Goal: Book appointment/travel/reservation

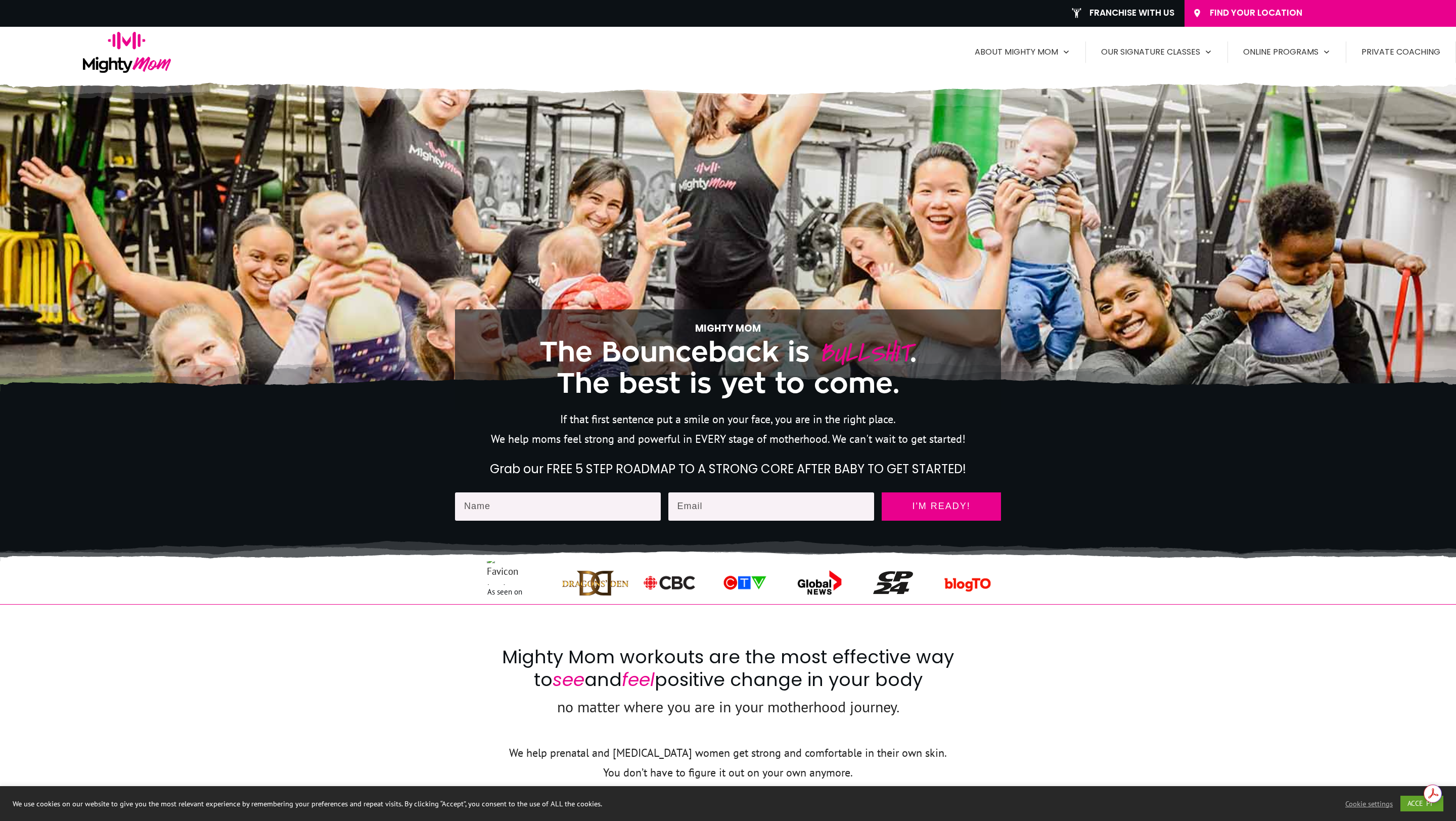
click at [1237, 15] on span "Find Your Location" at bounding box center [1329, 13] width 239 height 11
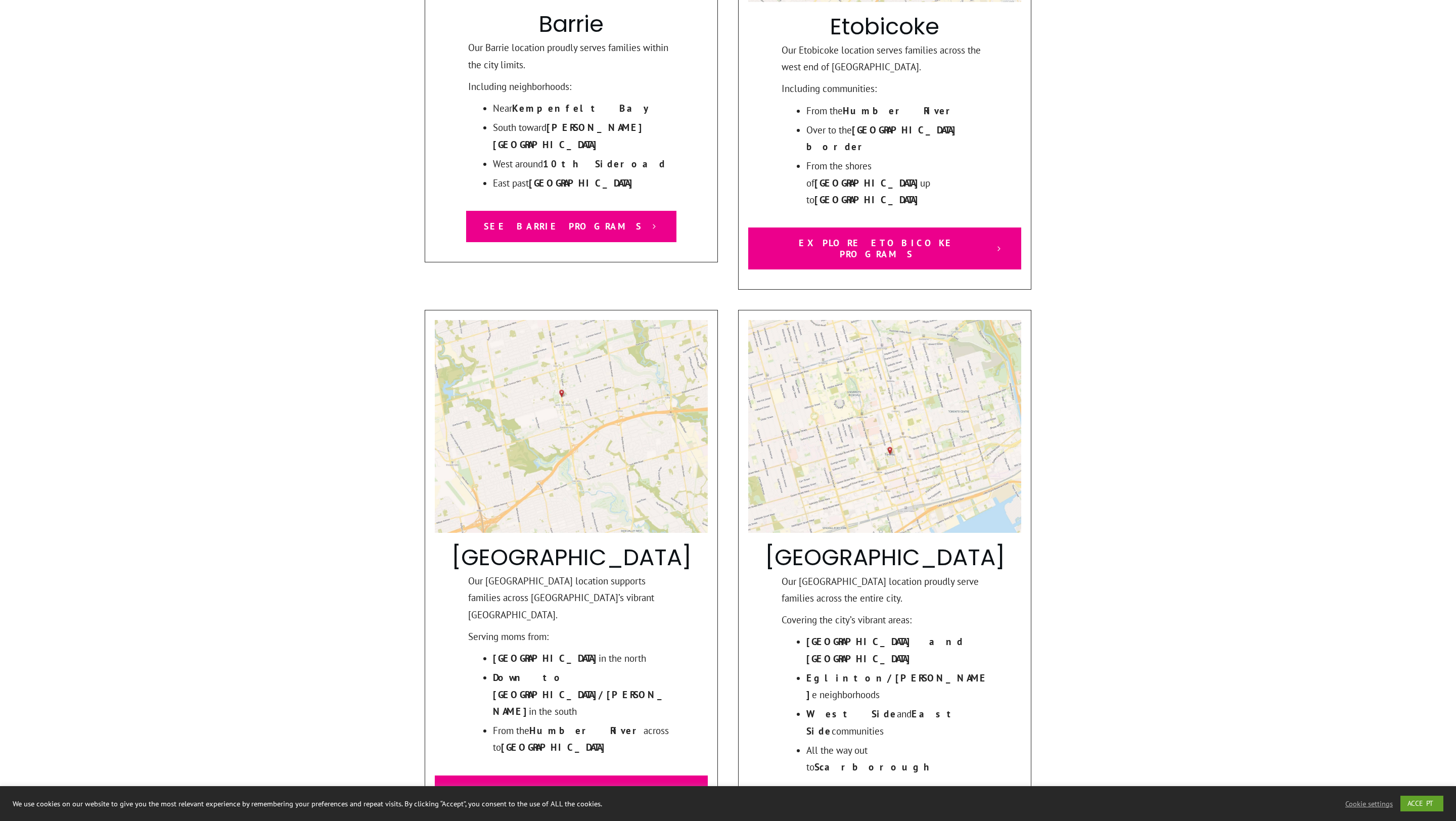
scroll to position [613, 0]
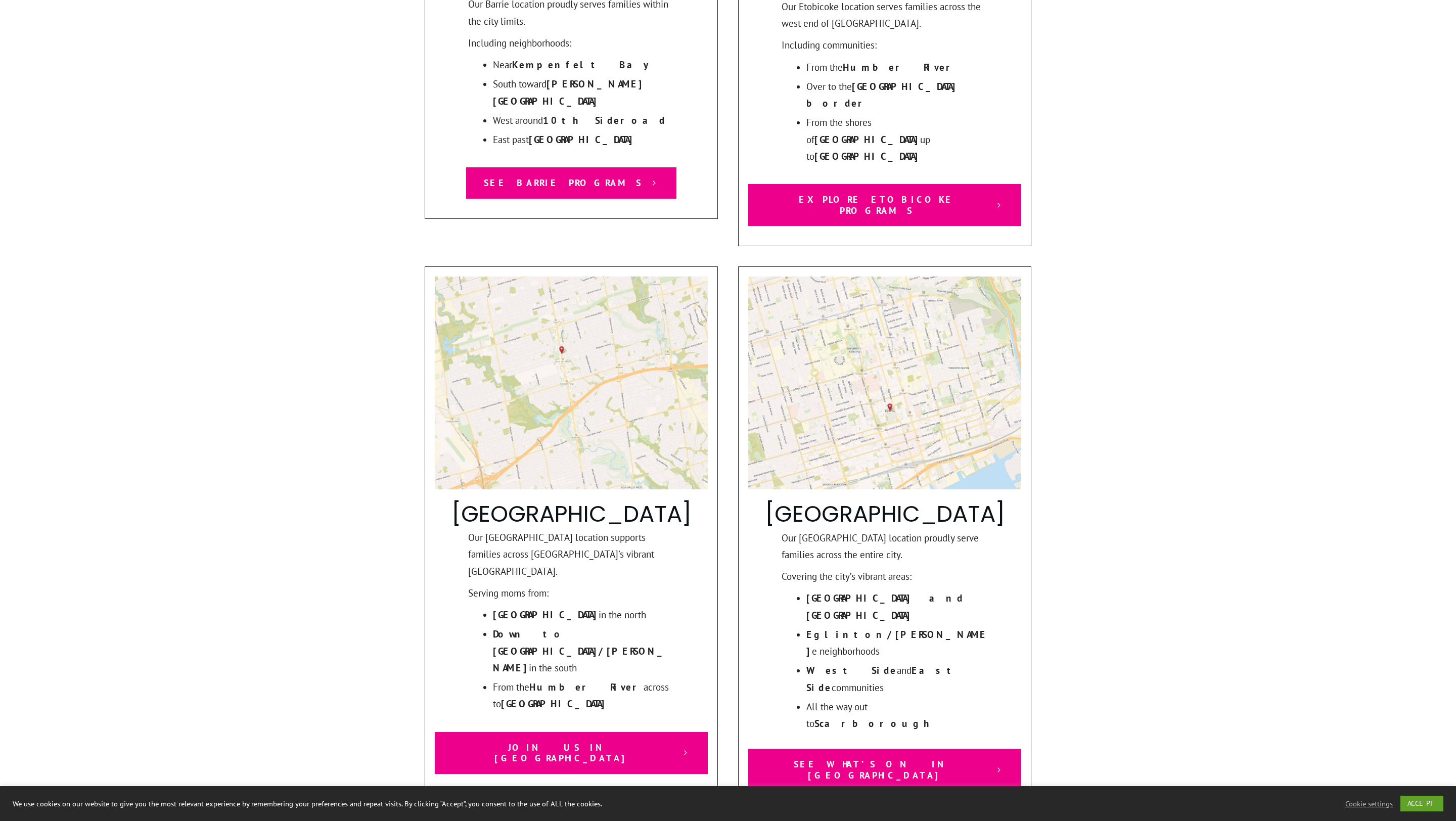
click at [555, 742] on span "Join Us in North York West" at bounding box center [563, 753] width 221 height 21
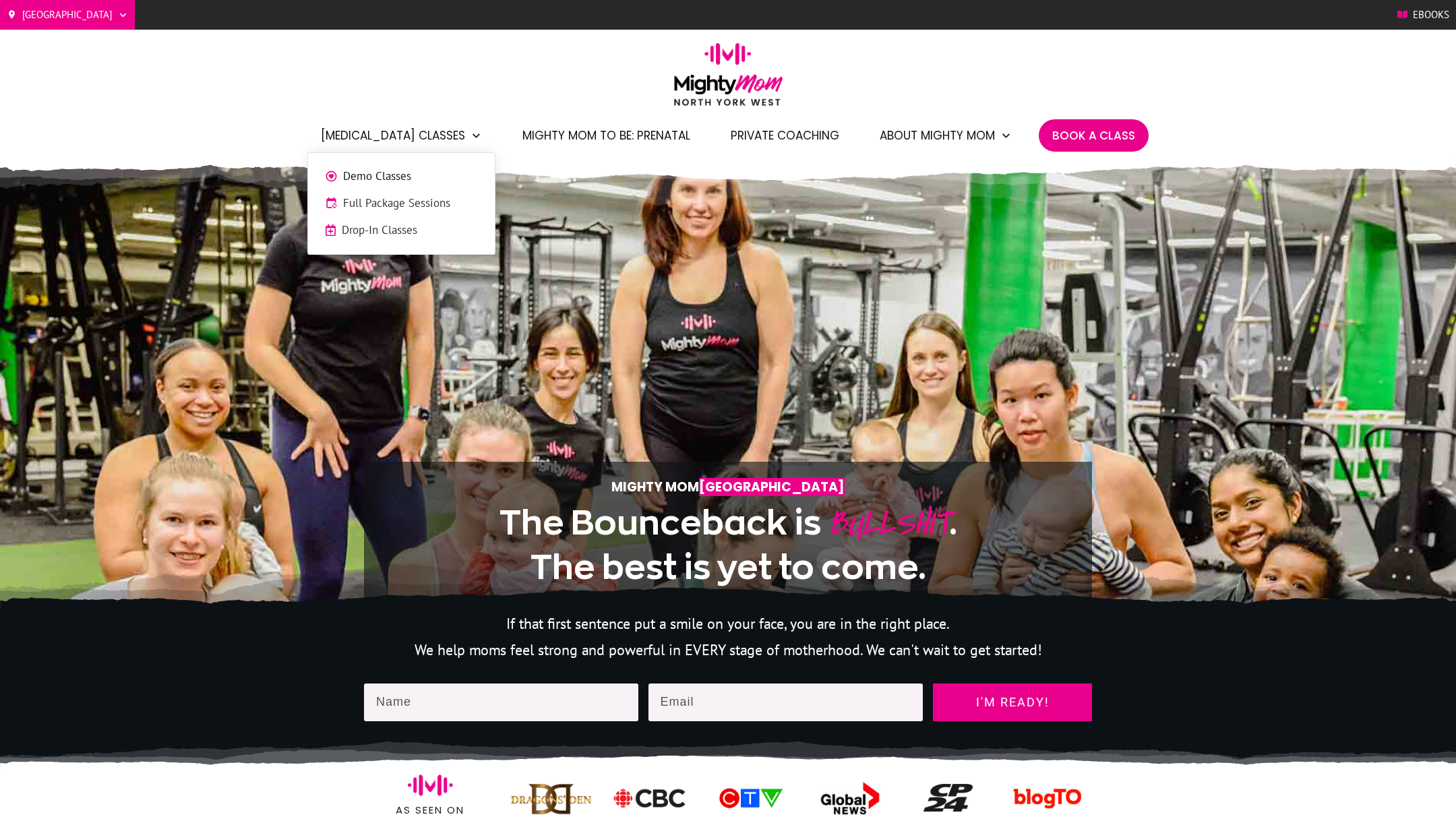
click at [394, 207] on span "Full Package Sessions" at bounding box center [410, 203] width 135 height 17
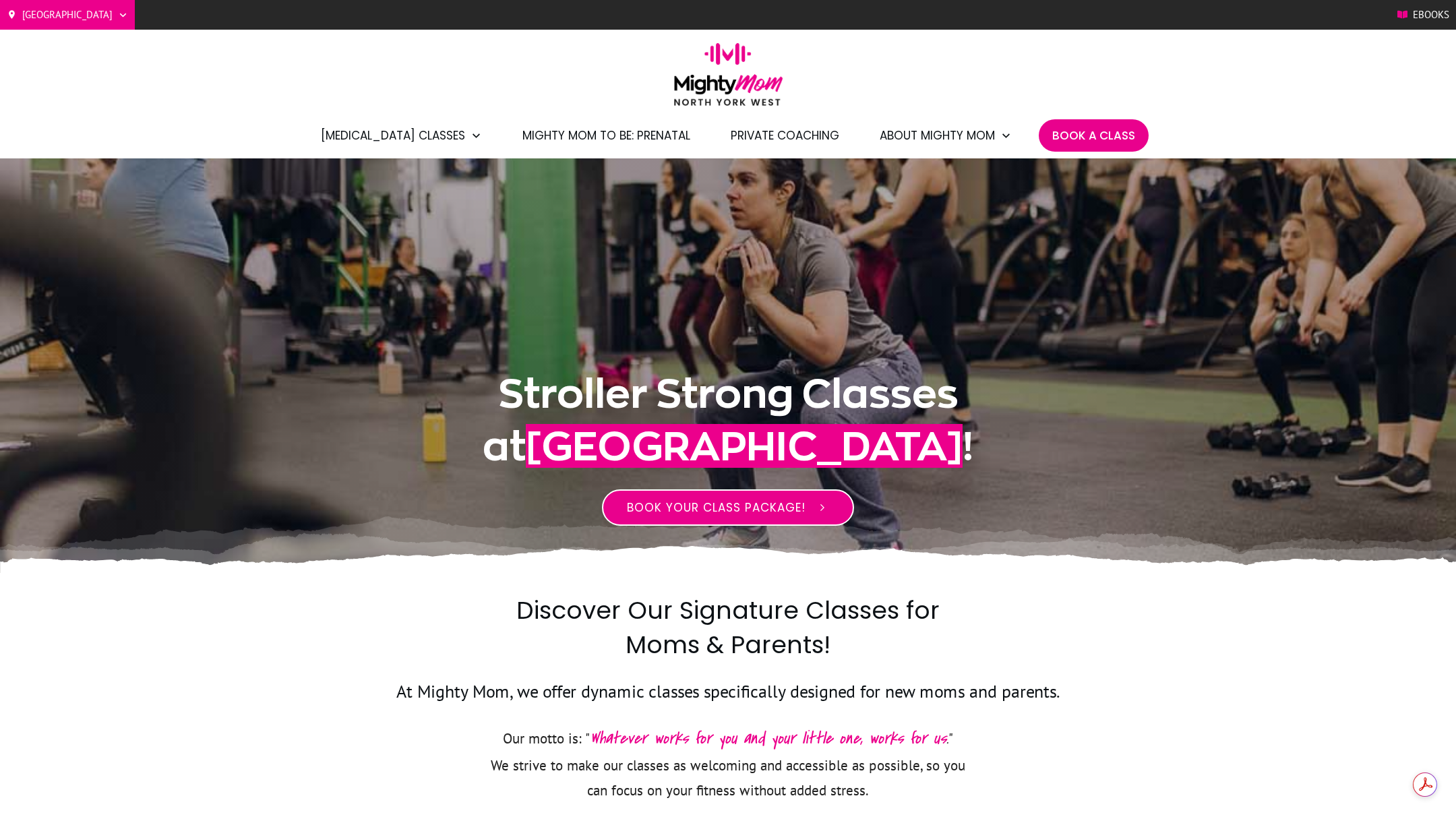
click at [720, 501] on span "BOOK YOUR CLASS PACKAGE!" at bounding box center [716, 507] width 179 height 16
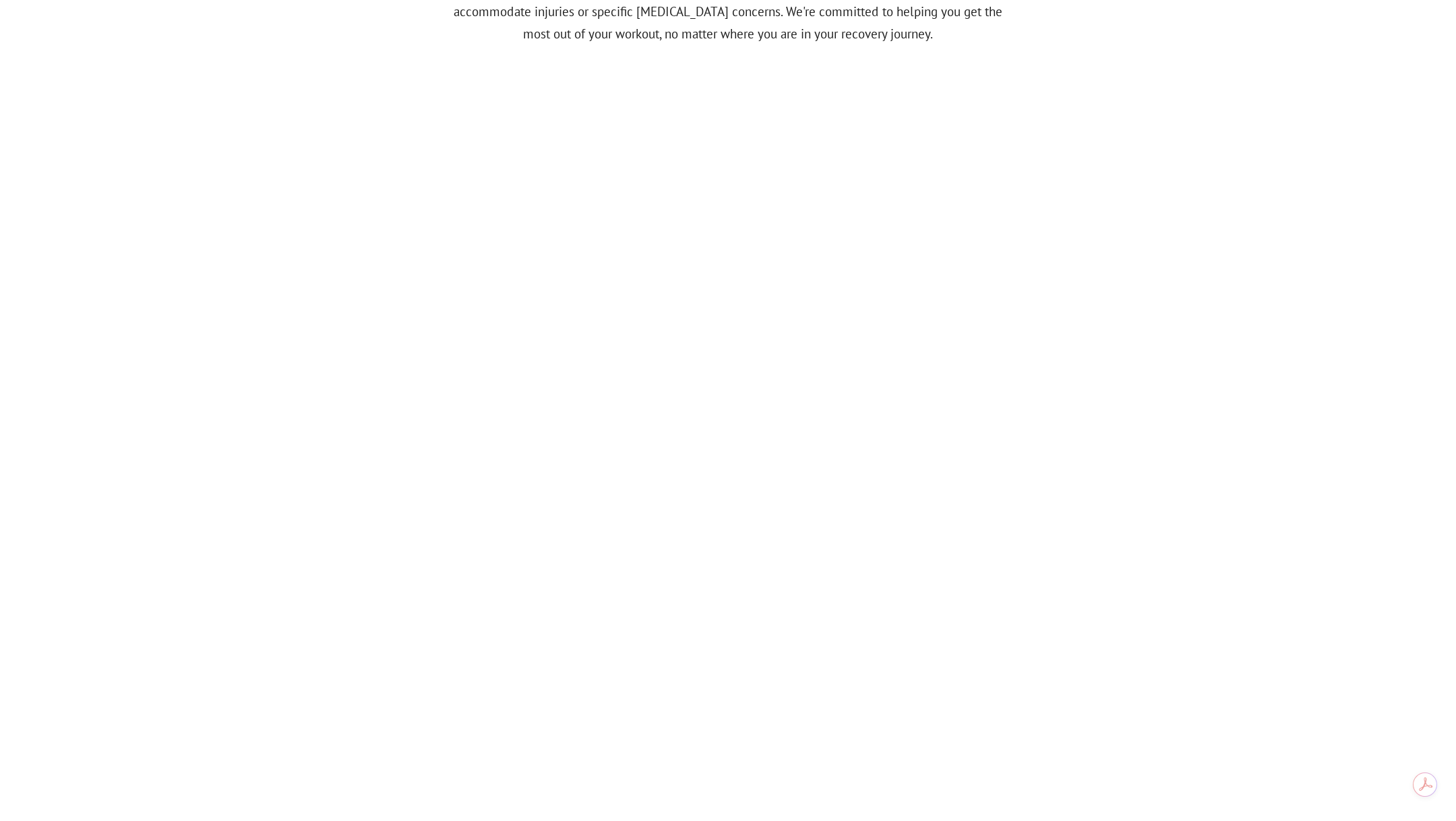
scroll to position [1412, 0]
